Goal: Task Accomplishment & Management: Complete application form

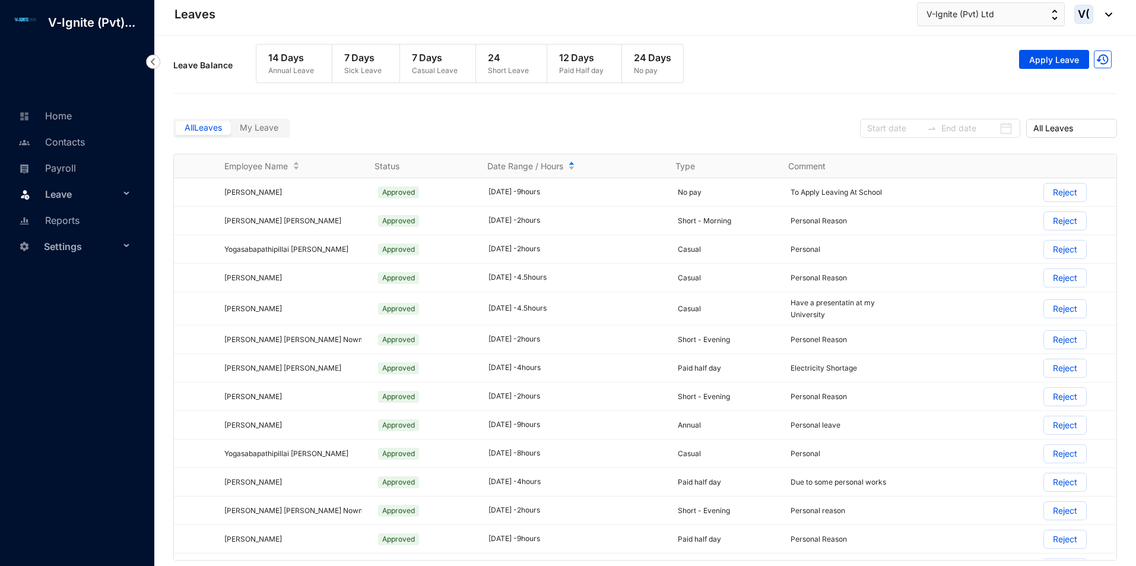
click at [72, 188] on span "Leave" at bounding box center [82, 194] width 75 height 24
click at [76, 252] on link "Balance" at bounding box center [55, 251] width 42 height 10
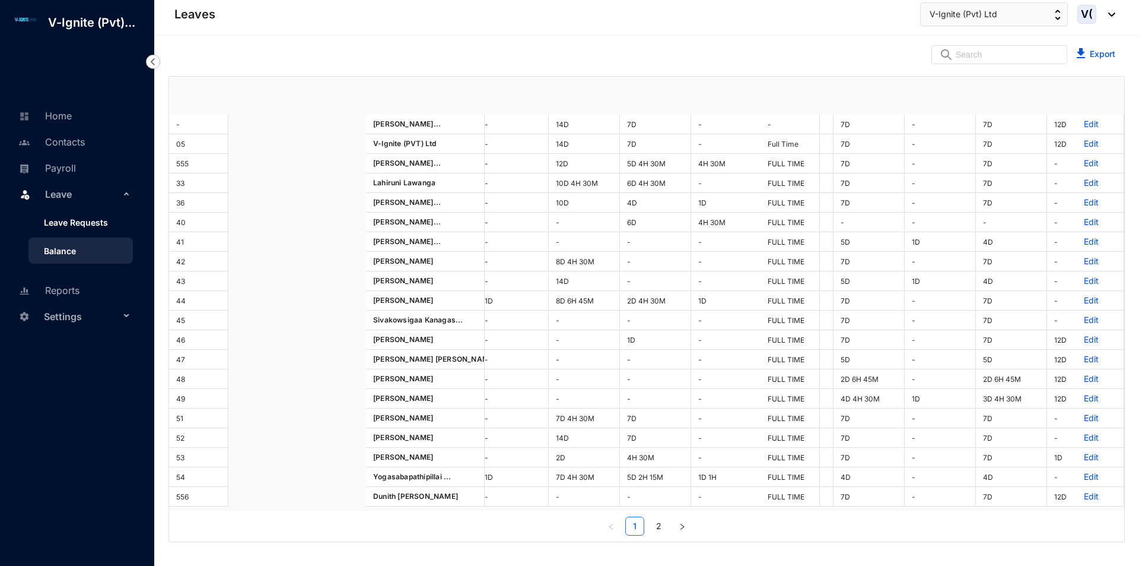
click at [87, 217] on link "Leave Requests" at bounding box center [71, 222] width 74 height 10
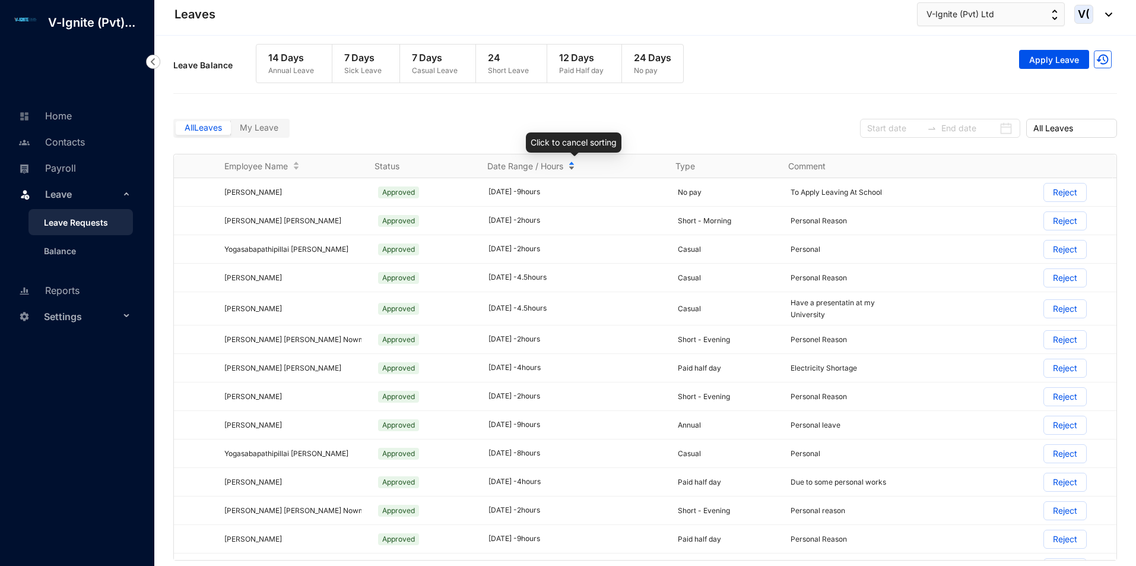
click at [517, 166] on span "Date Range / Hours" at bounding box center [525, 166] width 76 height 12
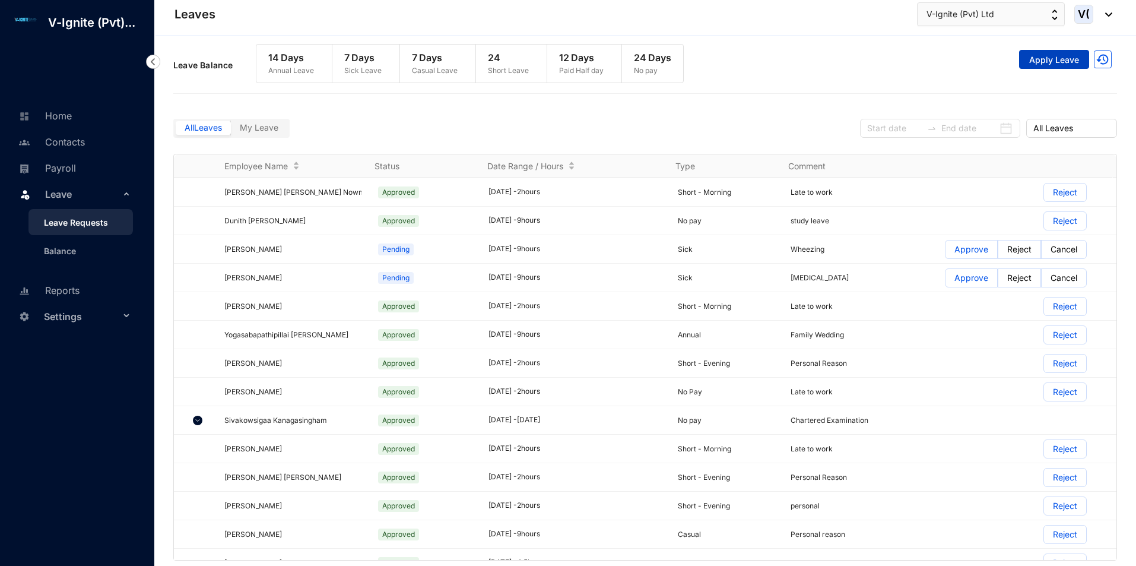
click at [1050, 53] on button "Apply Leave" at bounding box center [1054, 59] width 70 height 19
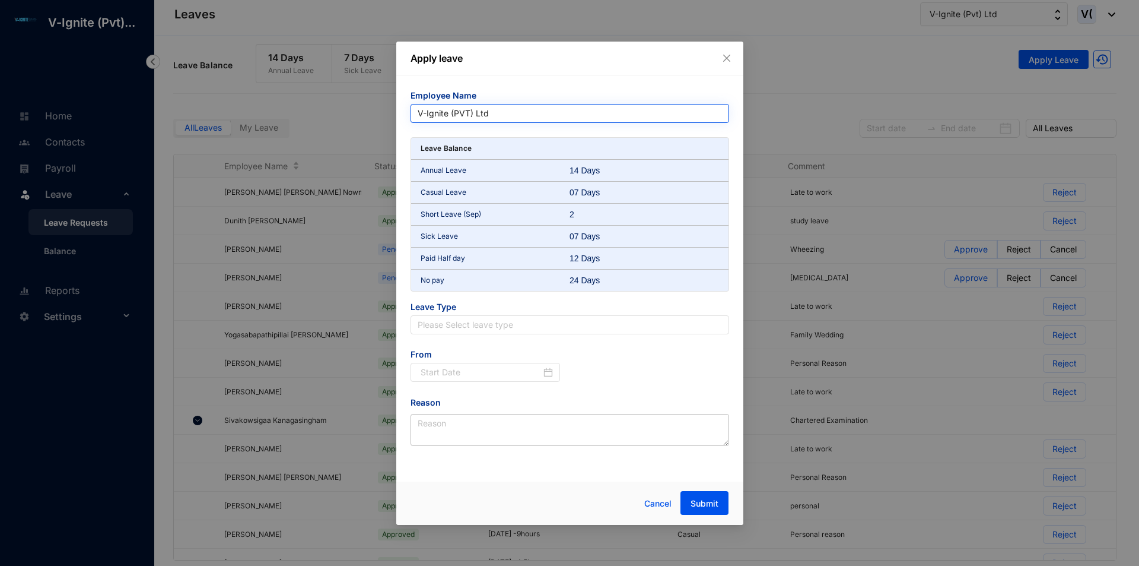
click at [501, 109] on span "V-Ignite (PVT) Ltd" at bounding box center [570, 113] width 304 height 18
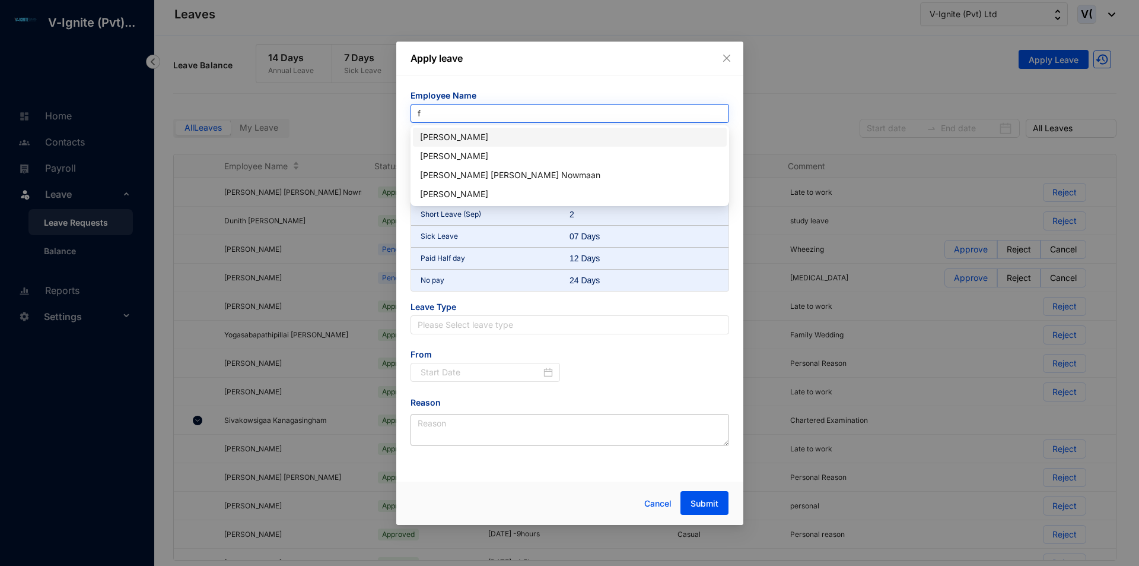
type input "fa"
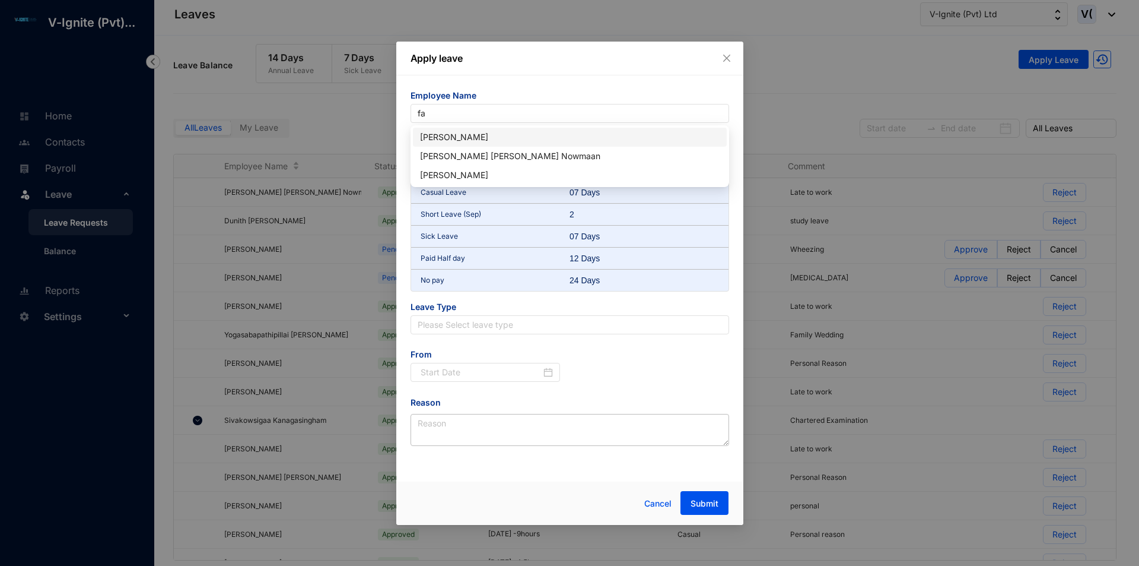
click at [506, 134] on div "[PERSON_NAME]" at bounding box center [570, 137] width 300 height 13
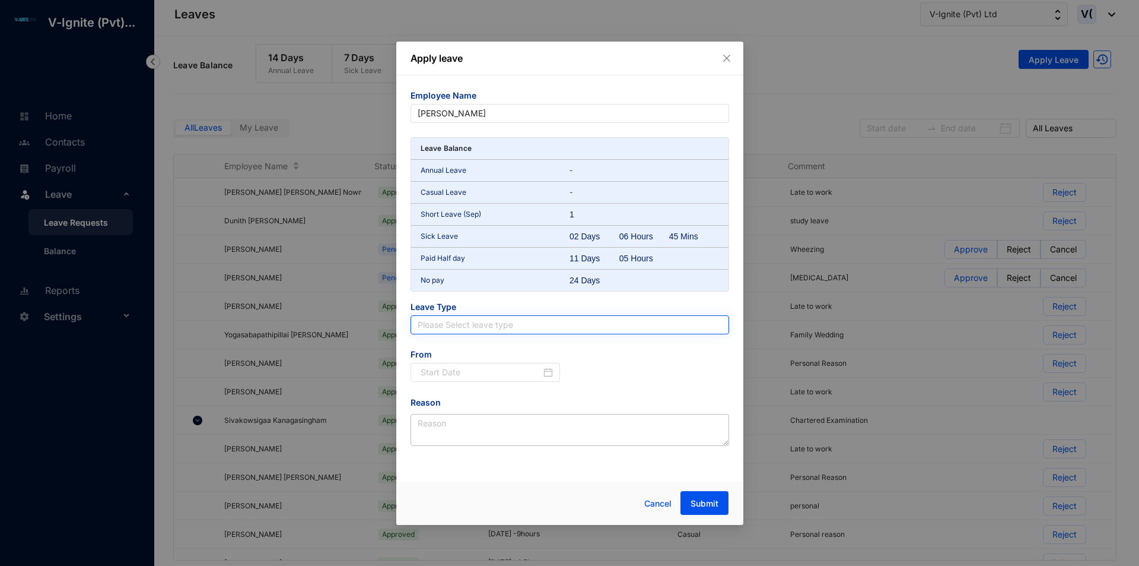
click at [485, 330] on input "search" at bounding box center [570, 325] width 304 height 18
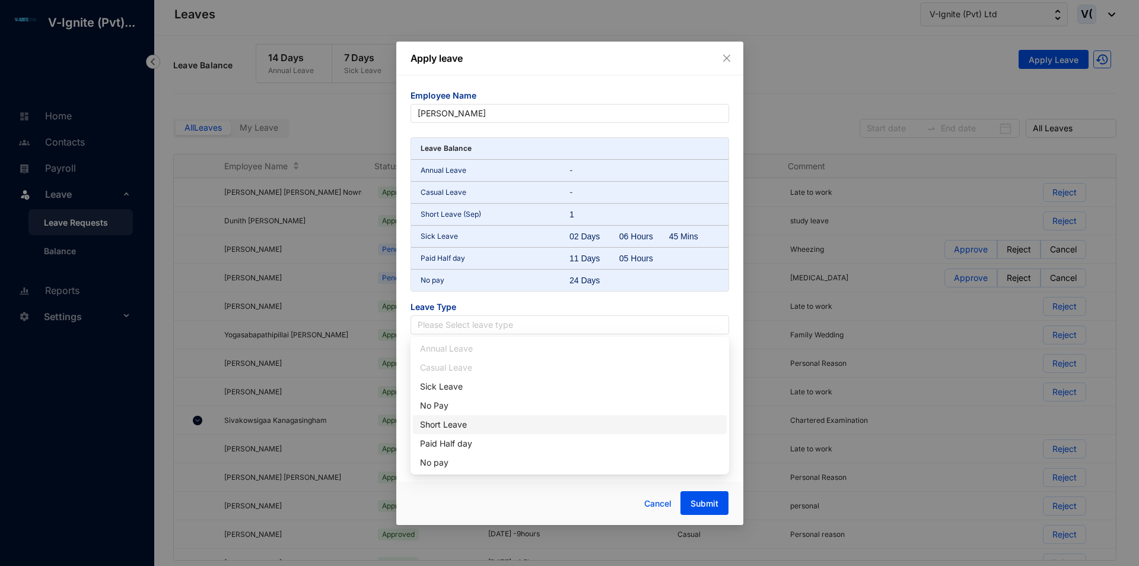
click at [471, 418] on div "Short Leave" at bounding box center [570, 424] width 300 height 13
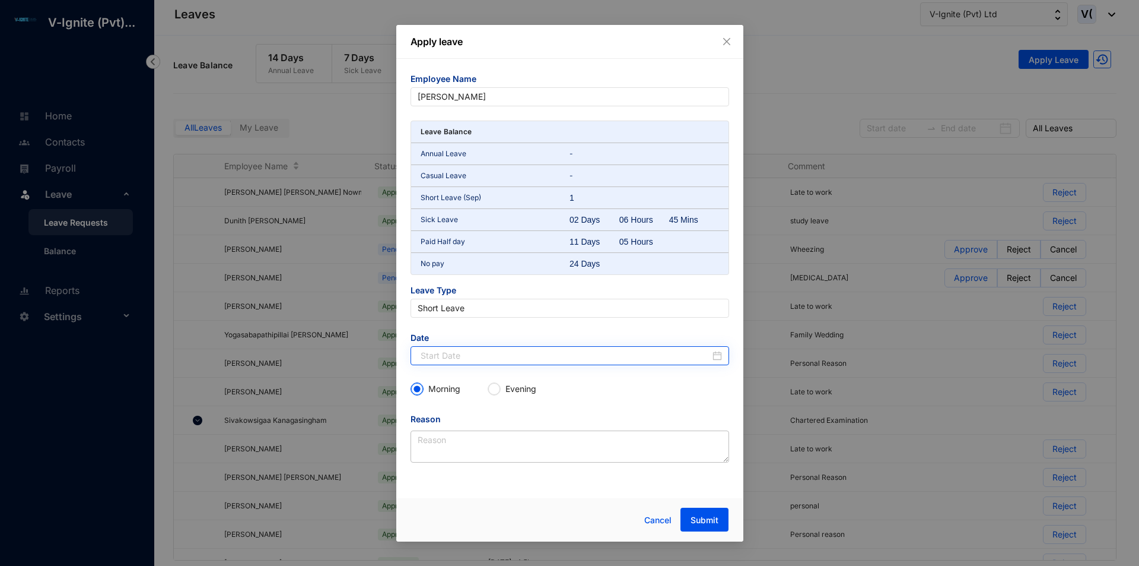
click at [462, 364] on div at bounding box center [570, 355] width 319 height 19
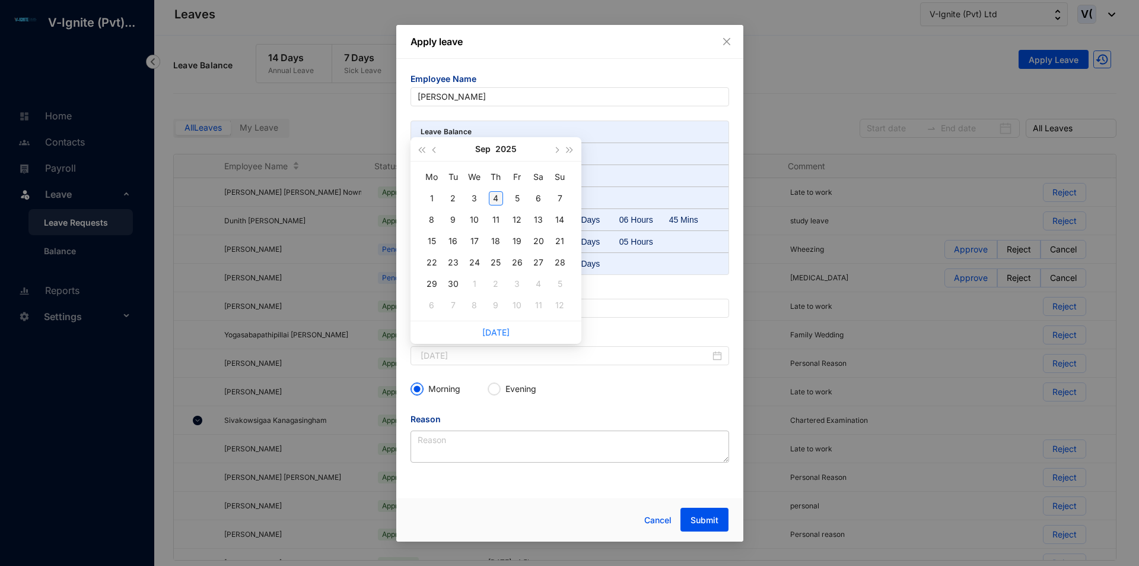
click at [497, 202] on div "4" at bounding box center [496, 198] width 14 height 14
type input "[DATE]"
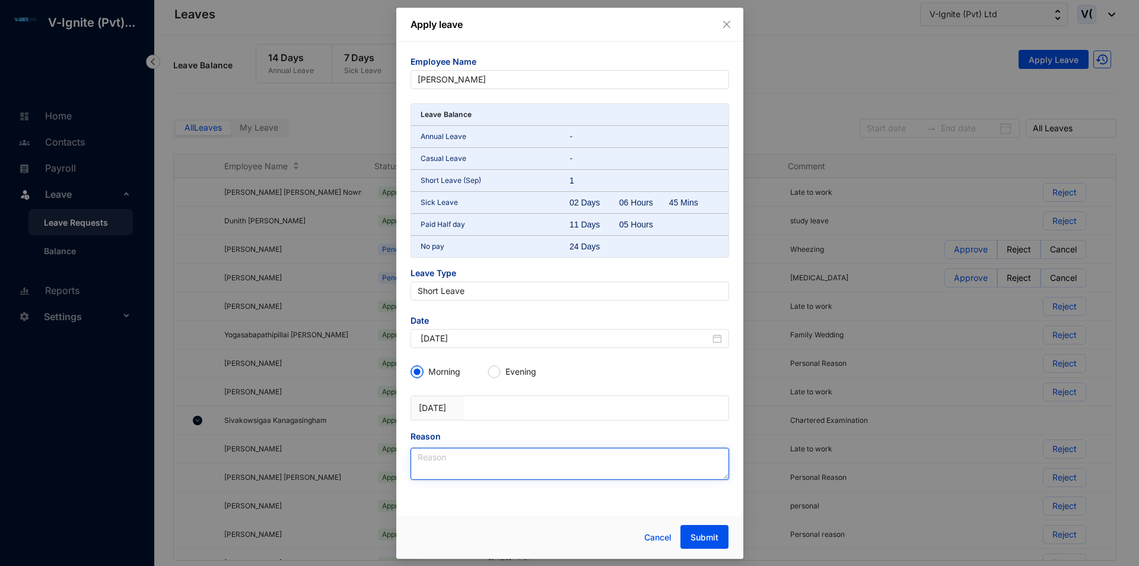
click at [447, 449] on textarea "Reason" at bounding box center [570, 463] width 319 height 32
type textarea "Late to work"
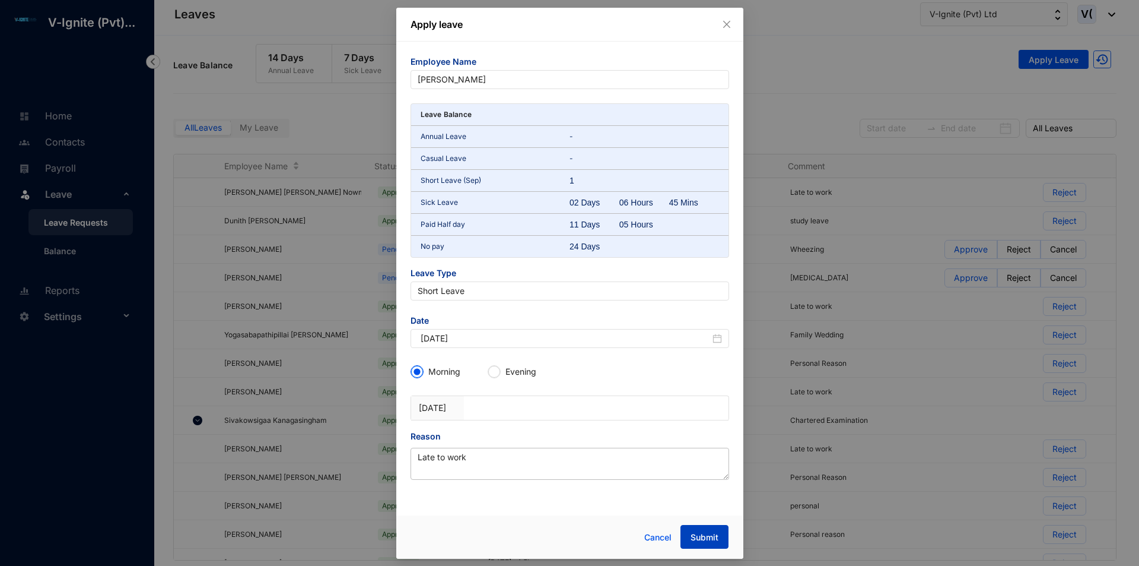
click at [716, 540] on span "Submit" at bounding box center [705, 537] width 28 height 12
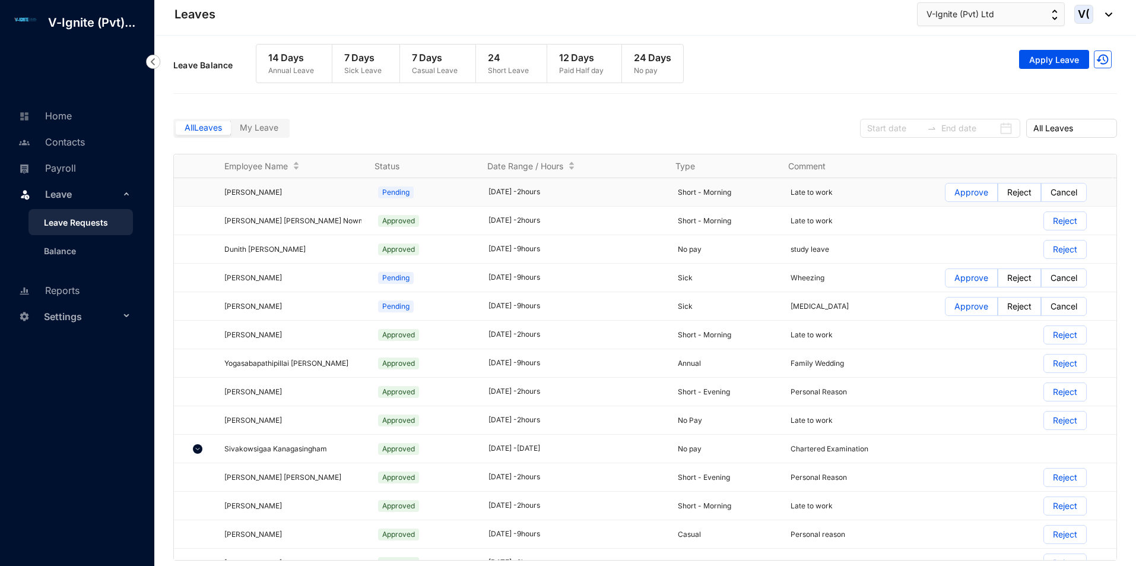
click at [954, 197] on p "Approve" at bounding box center [971, 192] width 34 height 18
click at [945, 195] on input "Approve" at bounding box center [945, 195] width 0 height 0
